Goal: Transaction & Acquisition: Purchase product/service

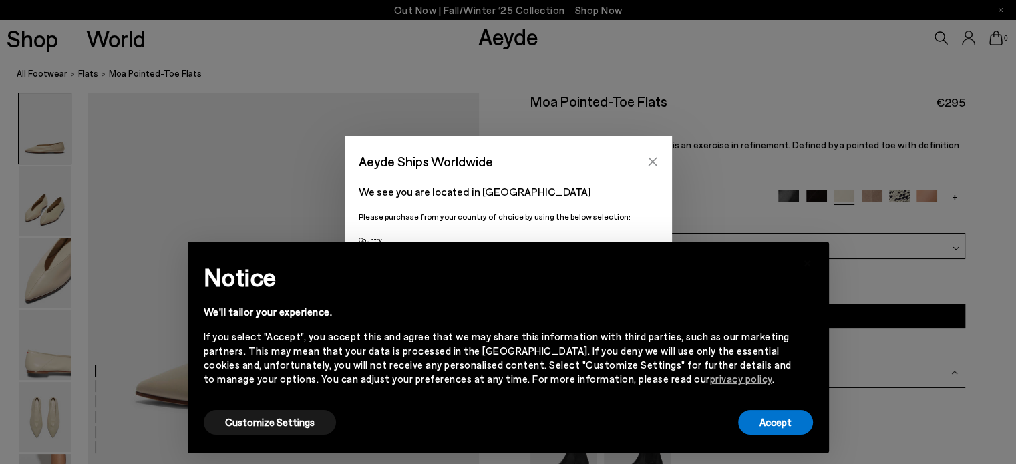
click at [651, 162] on icon "Close" at bounding box center [652, 161] width 9 height 9
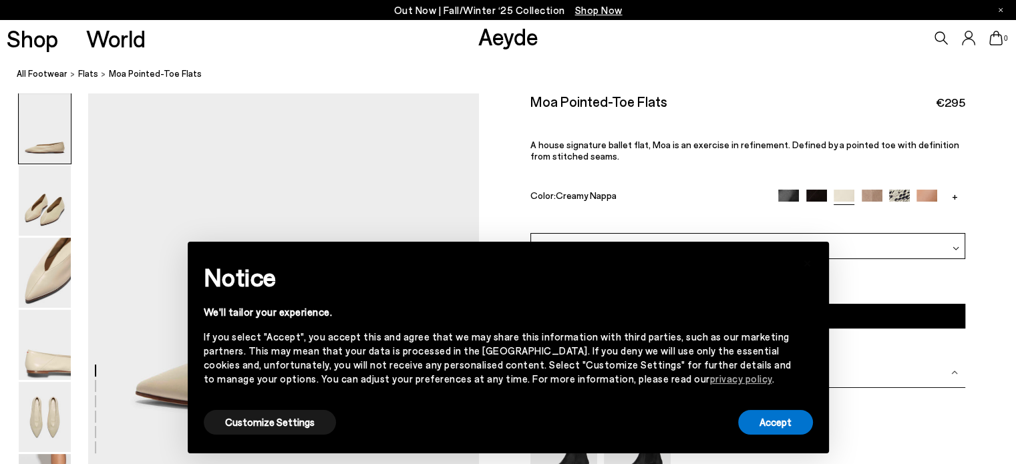
click at [733, 166] on div "Moa Pointed-Toe Flats €295 A house signature ballet flat, Moa is an exercise in…" at bounding box center [747, 163] width 435 height 140
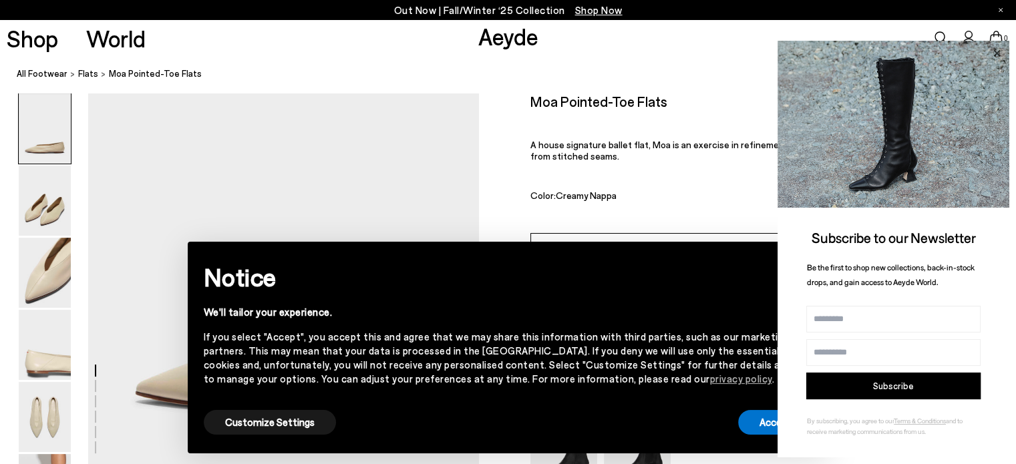
click at [995, 53] on icon at bounding box center [996, 53] width 17 height 17
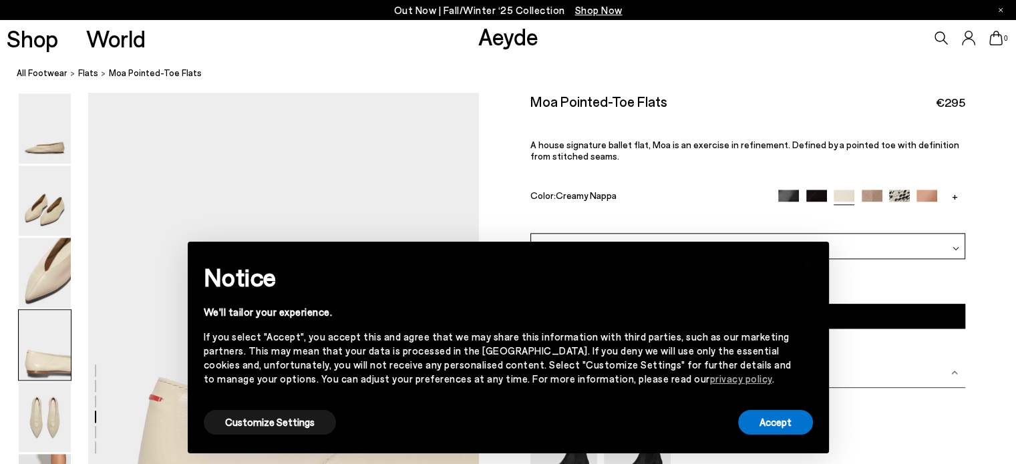
scroll to position [1541, 0]
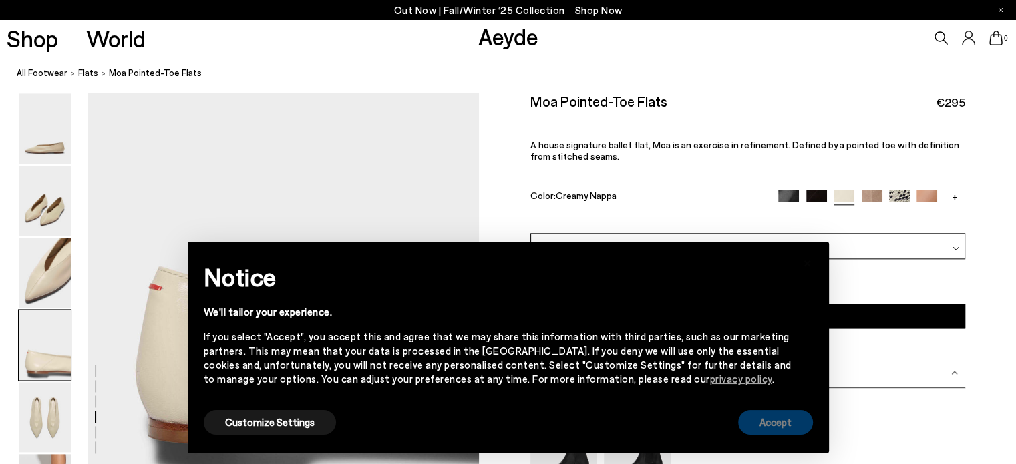
click at [773, 428] on button "Accept" at bounding box center [775, 422] width 75 height 25
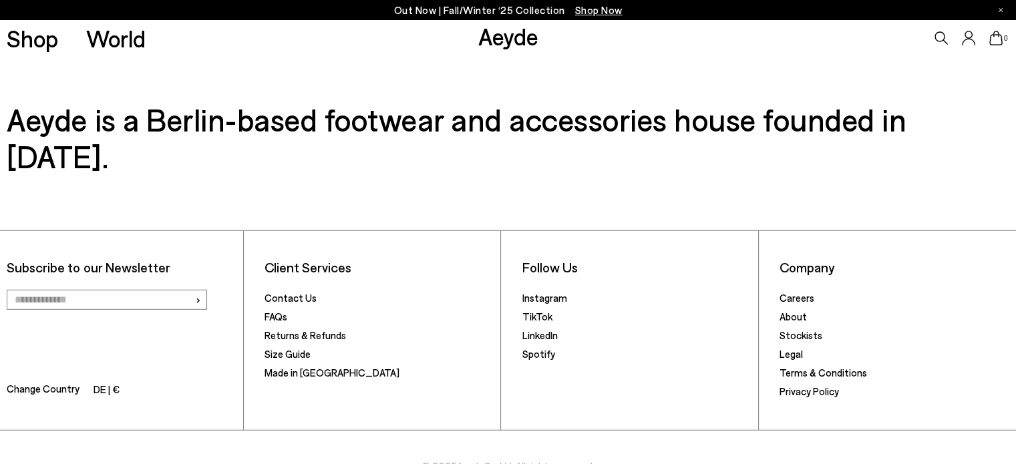
scroll to position [3847, 0]
click at [120, 381] on li "Change Country DE | €" at bounding box center [121, 391] width 229 height 21
click at [115, 382] on li "DE | €" at bounding box center [106, 391] width 26 height 19
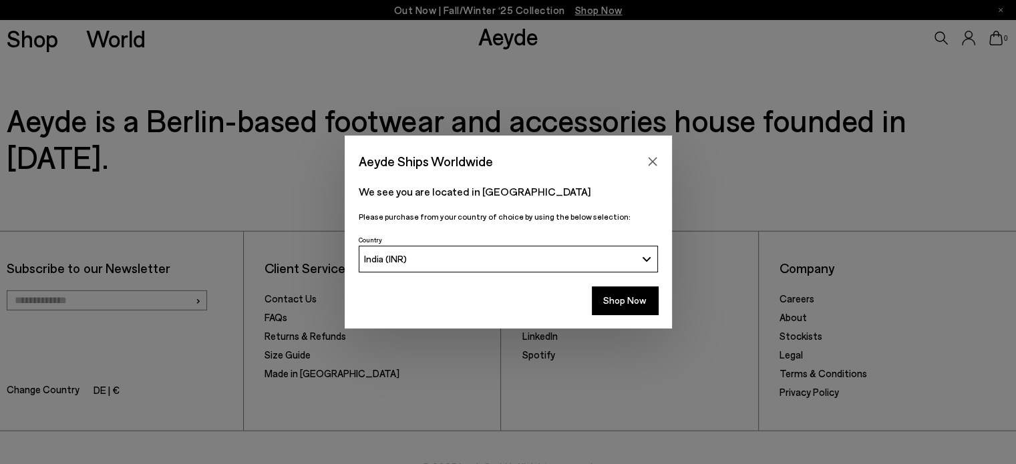
click at [400, 260] on span "India (INR)" at bounding box center [385, 258] width 43 height 11
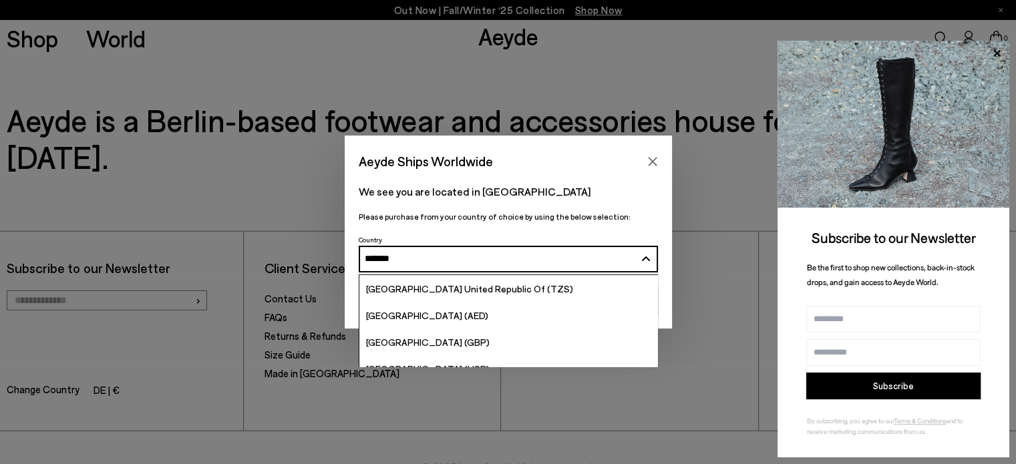
click at [359, 246] on button "India (INR) ******" at bounding box center [508, 259] width 299 height 27
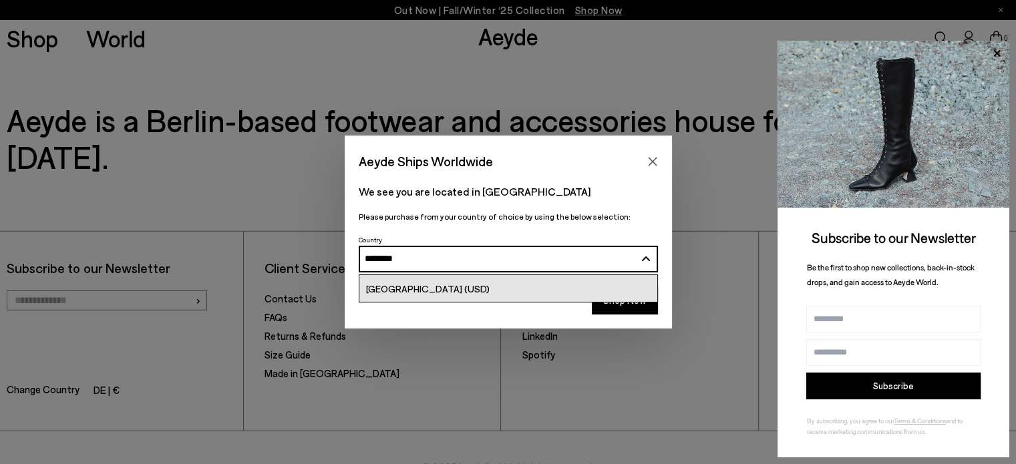
type input "********"
click at [421, 293] on span "[GEOGRAPHIC_DATA] (USD)" at bounding box center [428, 288] width 124 height 11
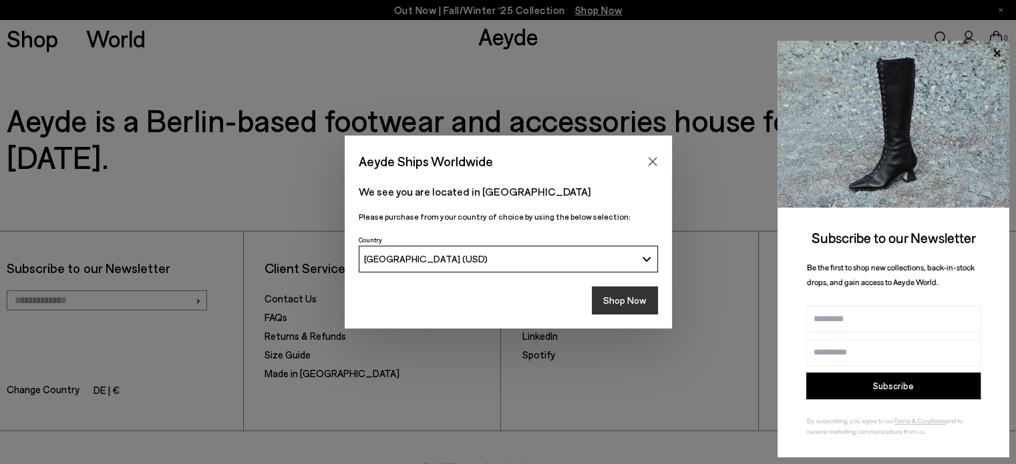
click at [622, 297] on button "Shop Now" at bounding box center [625, 300] width 66 height 28
